Goal: Navigation & Orientation: Find specific page/section

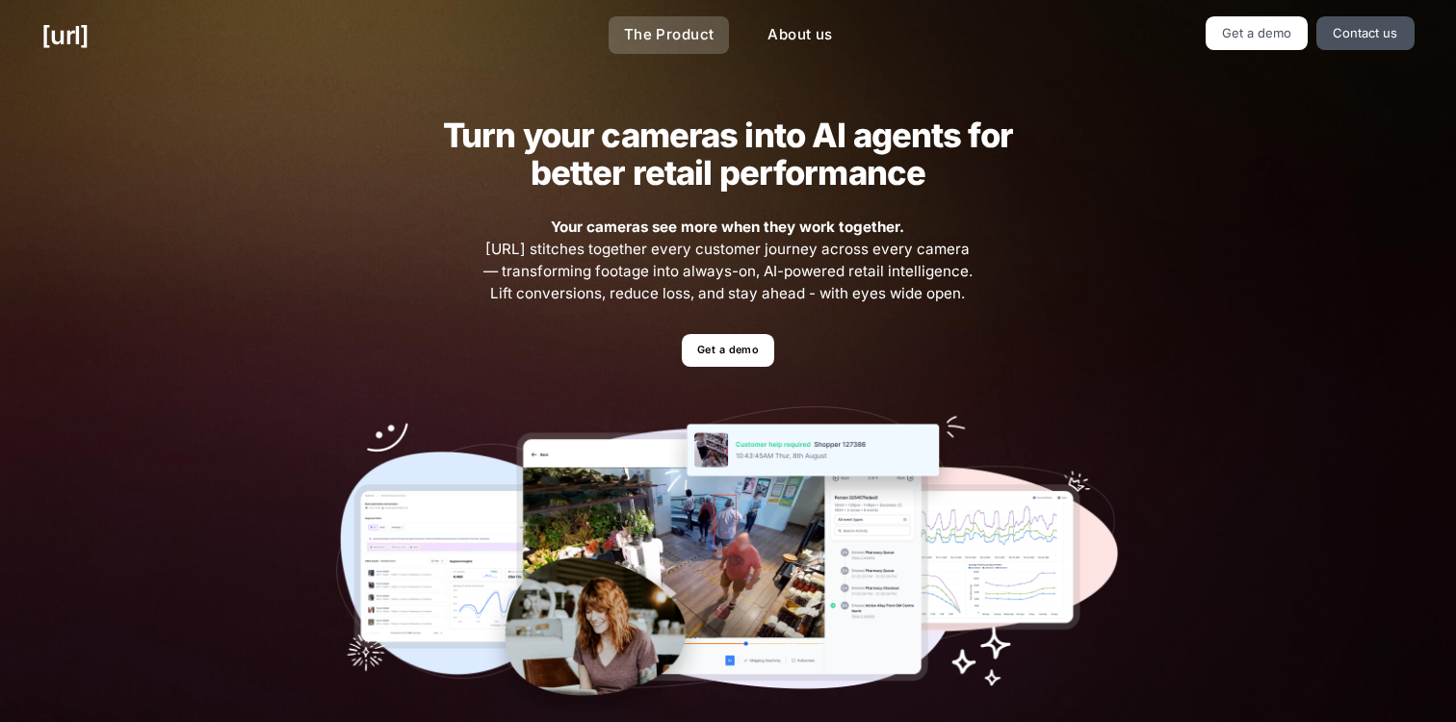
click at [687, 26] on link "The Product" at bounding box center [669, 35] width 121 height 38
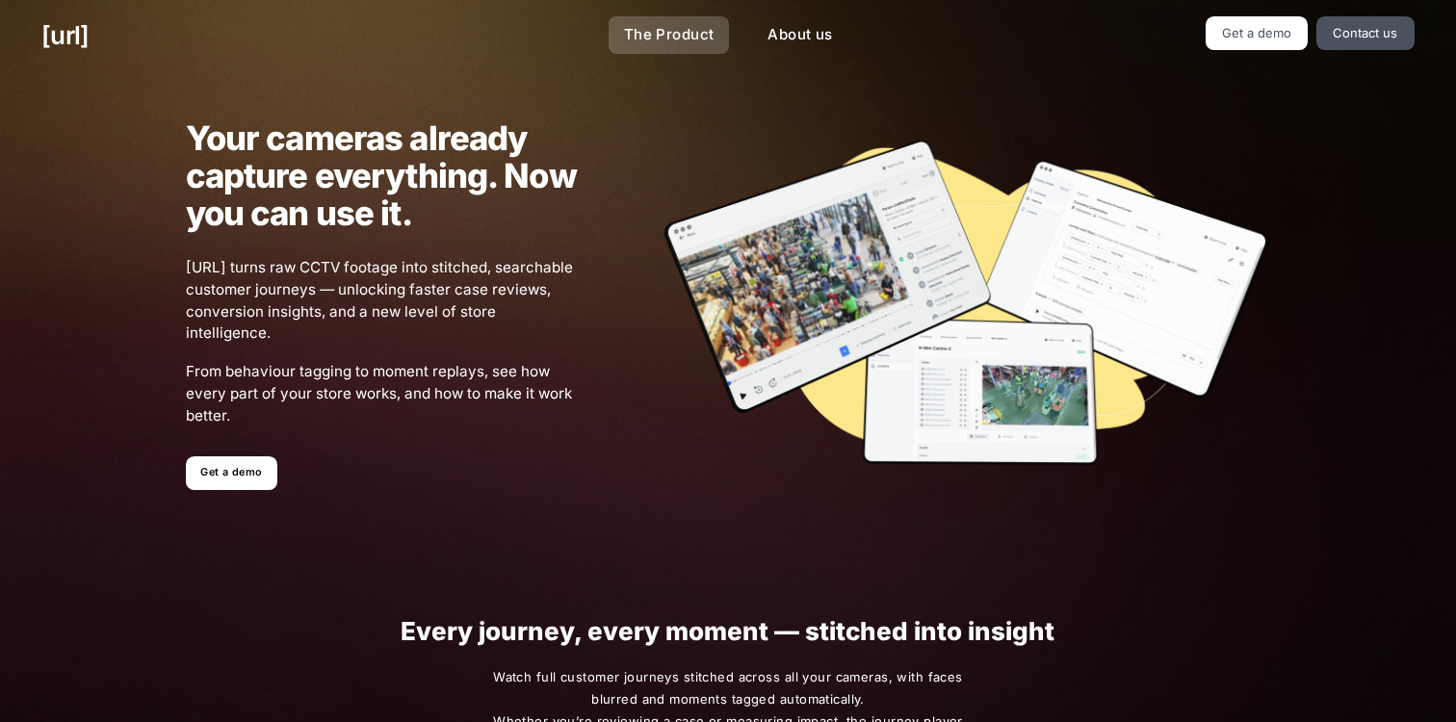
click at [666, 39] on link "The Product" at bounding box center [669, 35] width 121 height 38
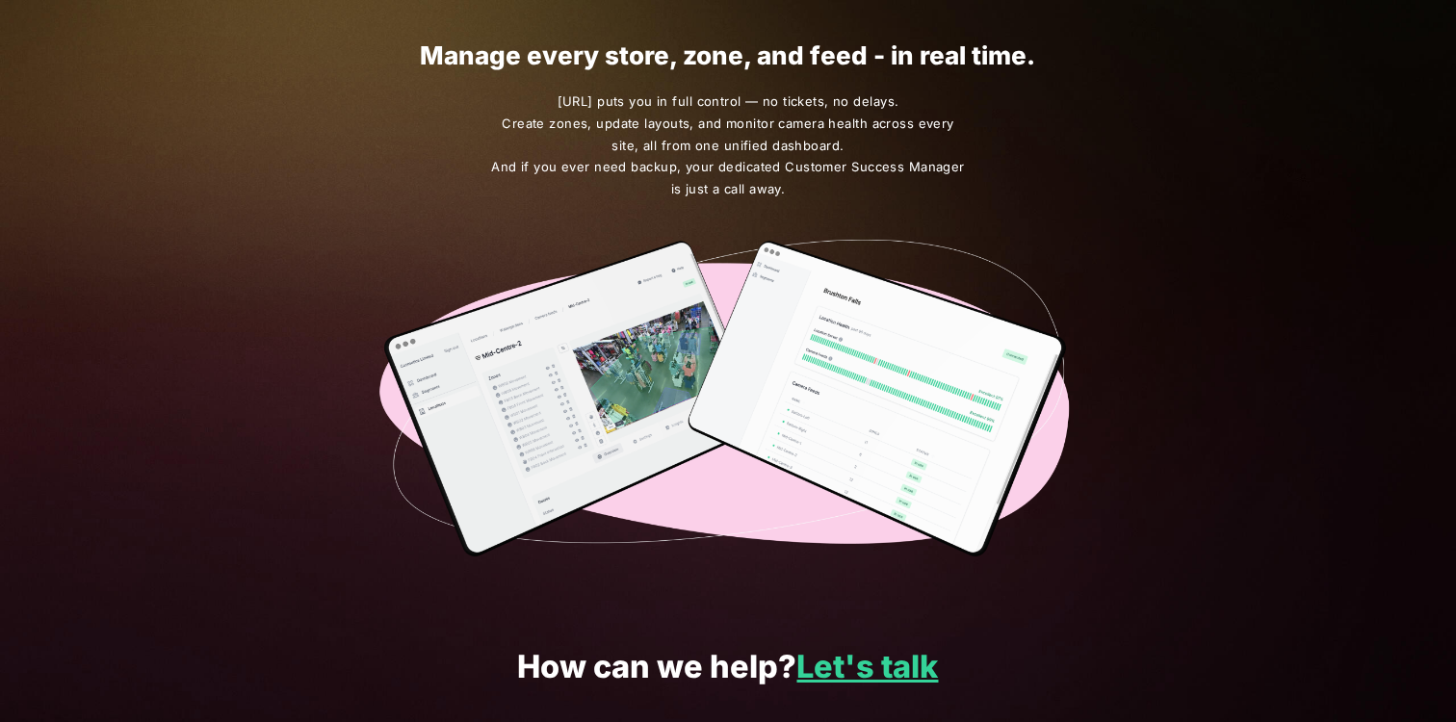
scroll to position [3438, 0]
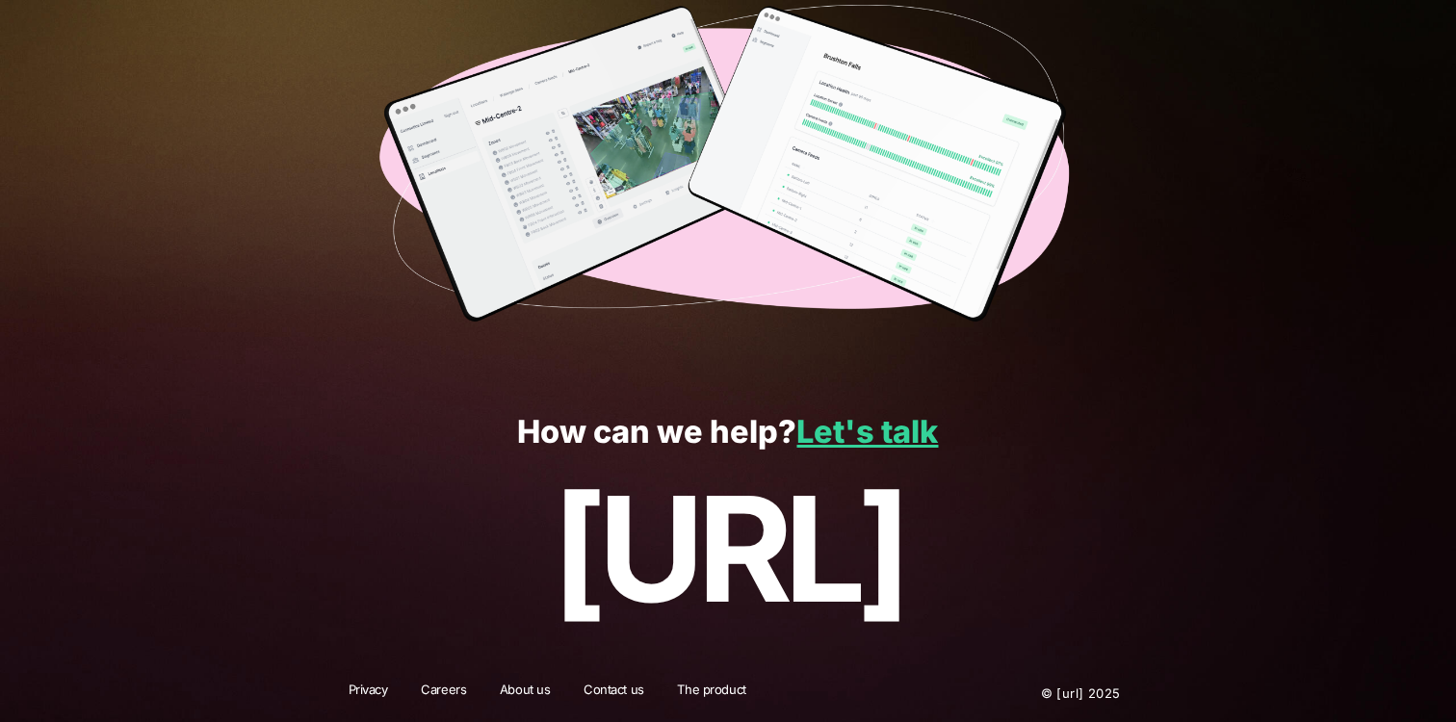
click at [704, 688] on link "The product" at bounding box center [711, 693] width 93 height 25
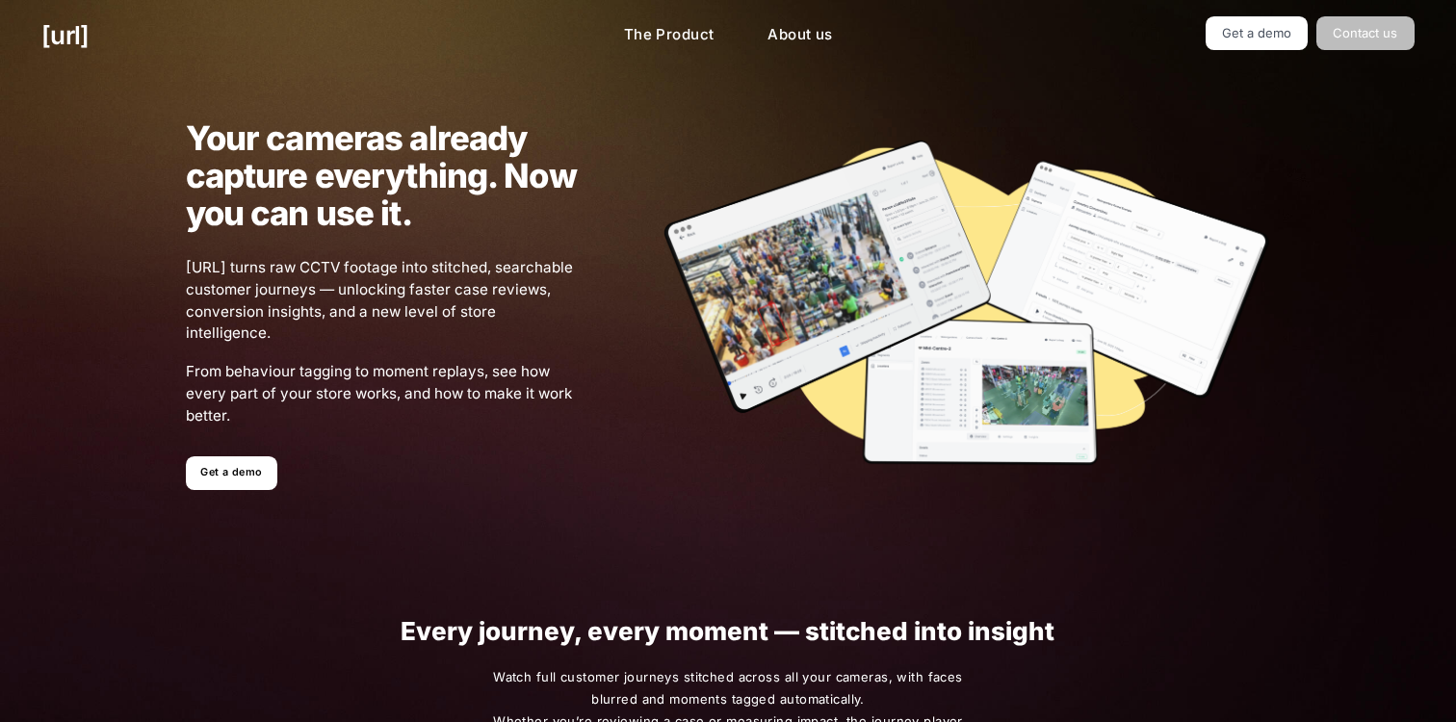
click at [1388, 43] on link "Contact us" at bounding box center [1366, 33] width 98 height 34
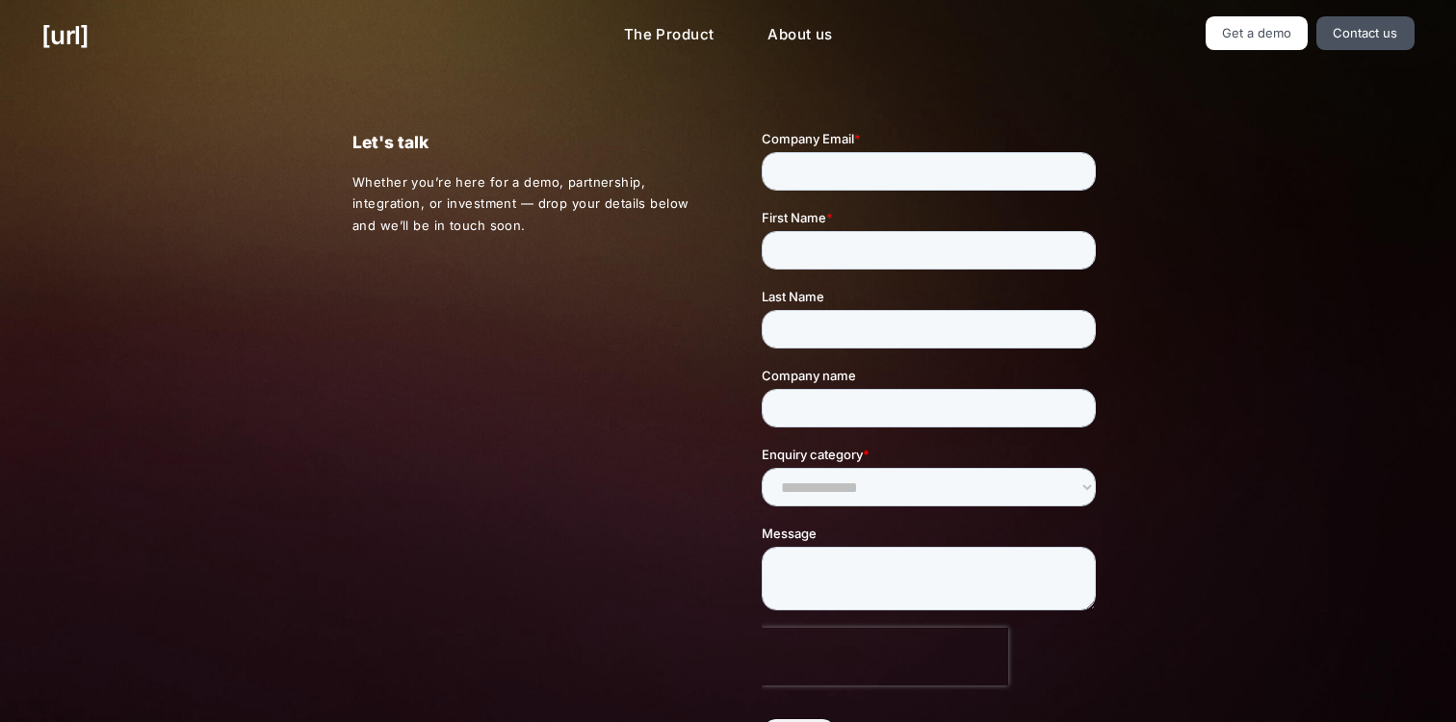
click at [1204, 42] on ul "Get a demo Contact us" at bounding box center [1197, 33] width 435 height 34
click at [1234, 38] on link "Get a demo" at bounding box center [1257, 33] width 103 height 34
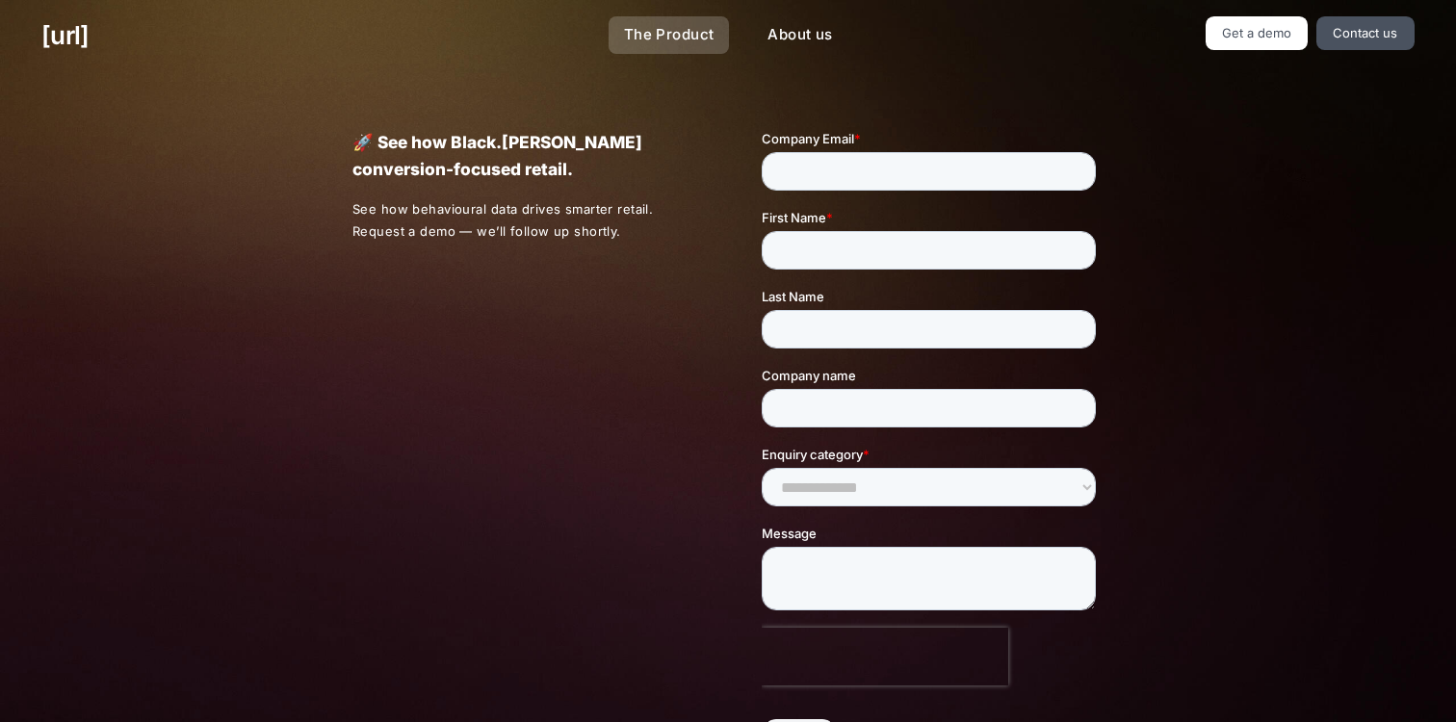
click at [690, 34] on link "The Product" at bounding box center [669, 35] width 121 height 38
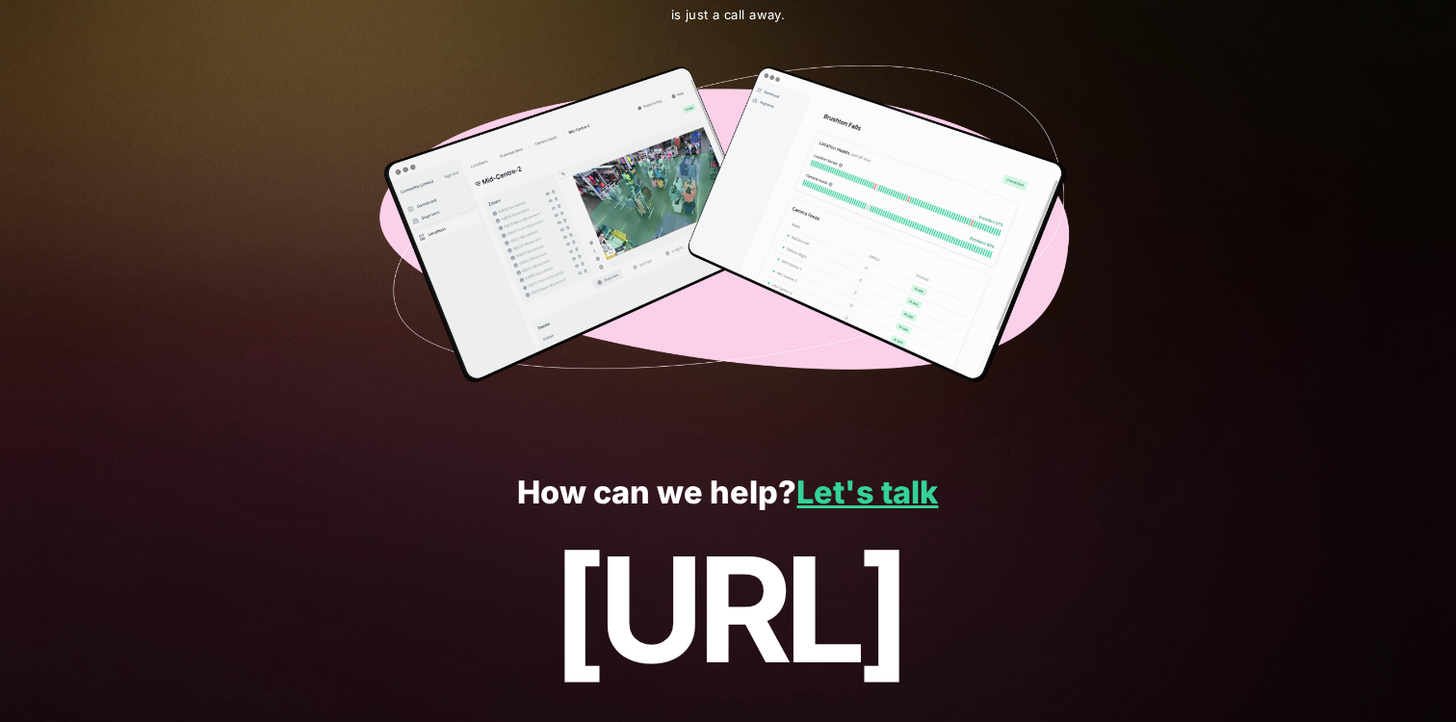
scroll to position [3438, 0]
